Goal: Information Seeking & Learning: Learn about a topic

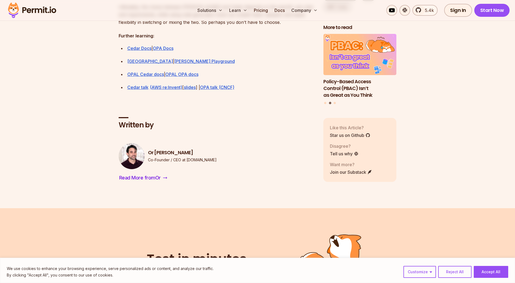
scroll to position [1683, 0]
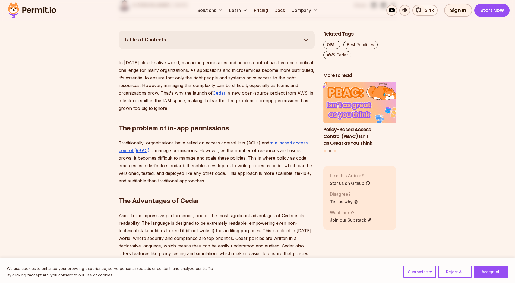
scroll to position [353, 0]
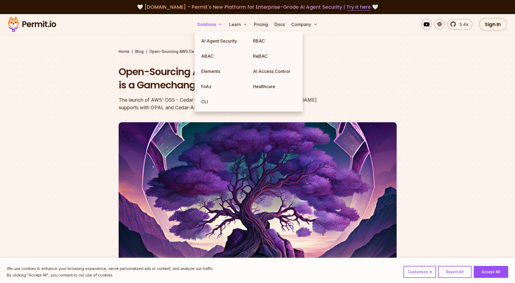
click at [197, 24] on button "Solutions" at bounding box center [210, 24] width 30 height 11
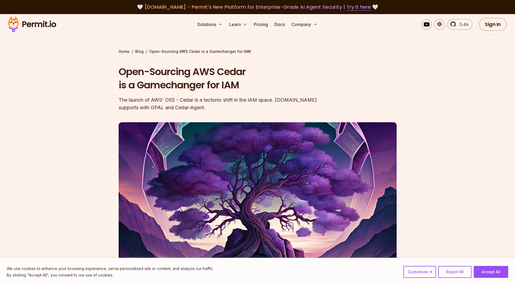
click at [355, 69] on header "Open-Sourcing AWS Cedar is a Gamechanger for IAM The launch of AWS' OSS - Cedar…" at bounding box center [258, 186] width 278 height 243
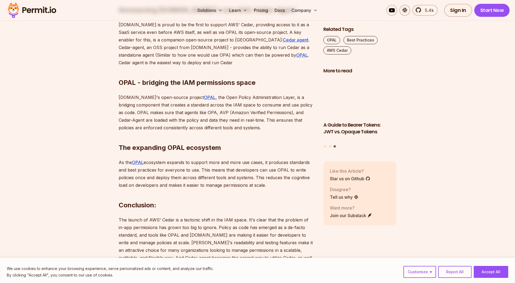
scroll to position [652, 0]
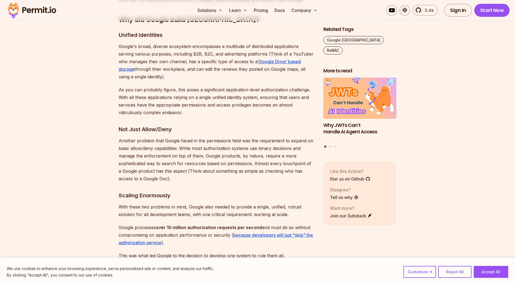
scroll to position [434, 0]
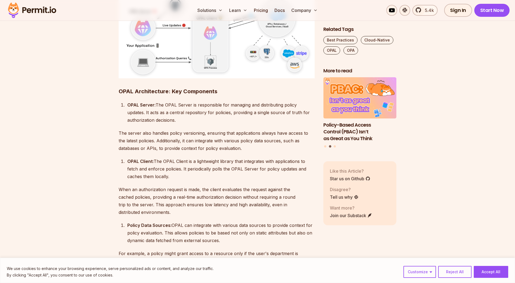
scroll to position [1493, 0]
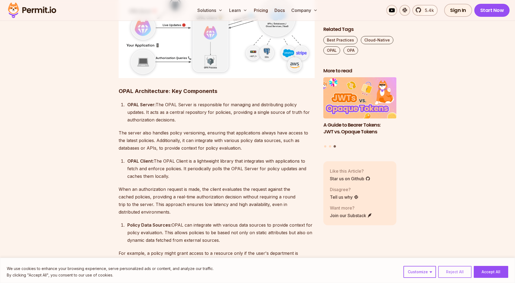
click at [456, 271] on button "Reject All" at bounding box center [454, 272] width 33 height 12
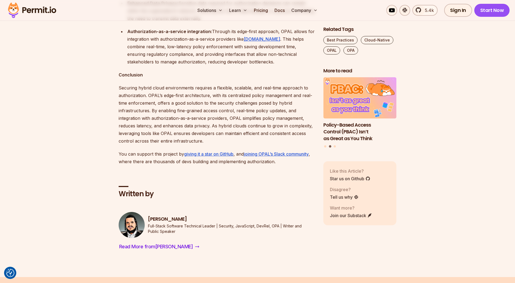
scroll to position [2199, 0]
